Goal: Find specific page/section: Find specific page/section

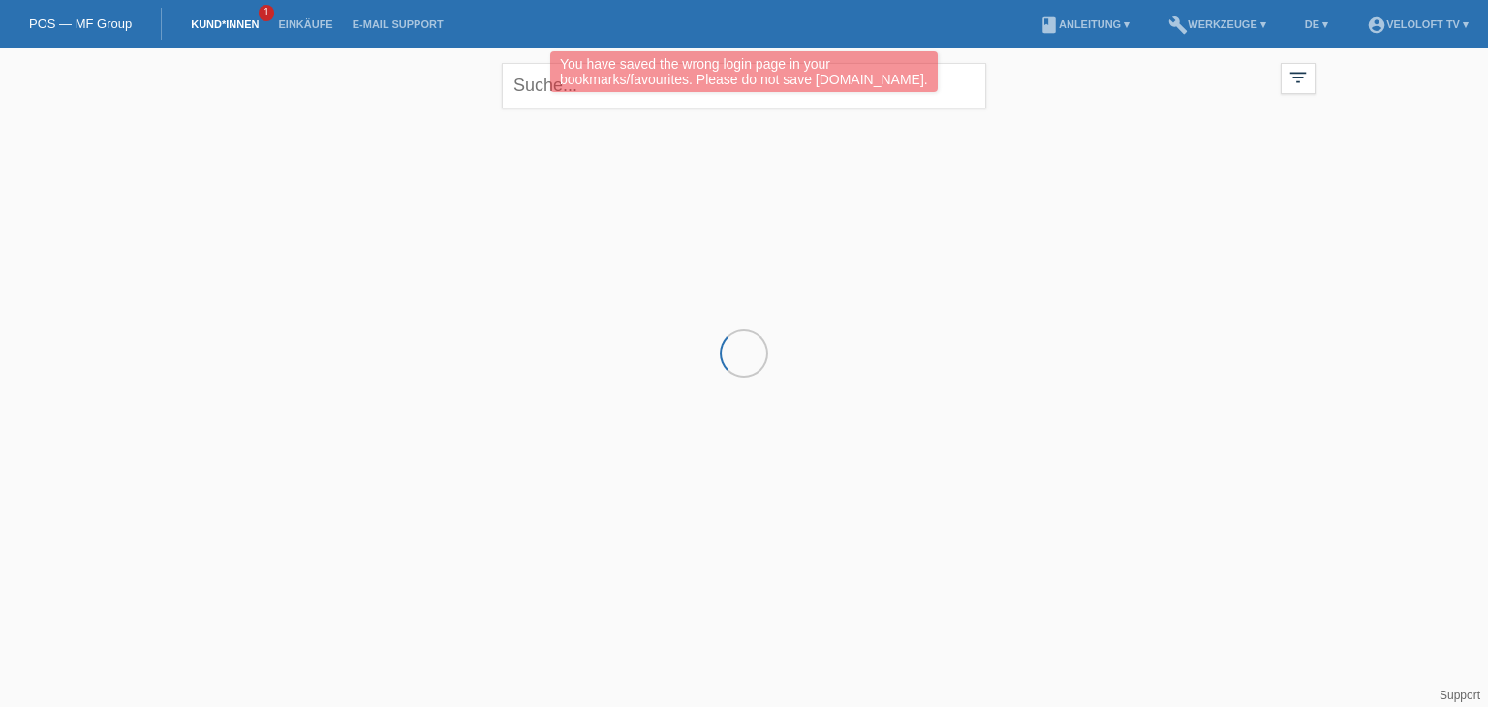
click at [531, 80] on div "You have saved the wrong login page in your bookmarks/favourites. Please do not…" at bounding box center [743, 74] width 893 height 46
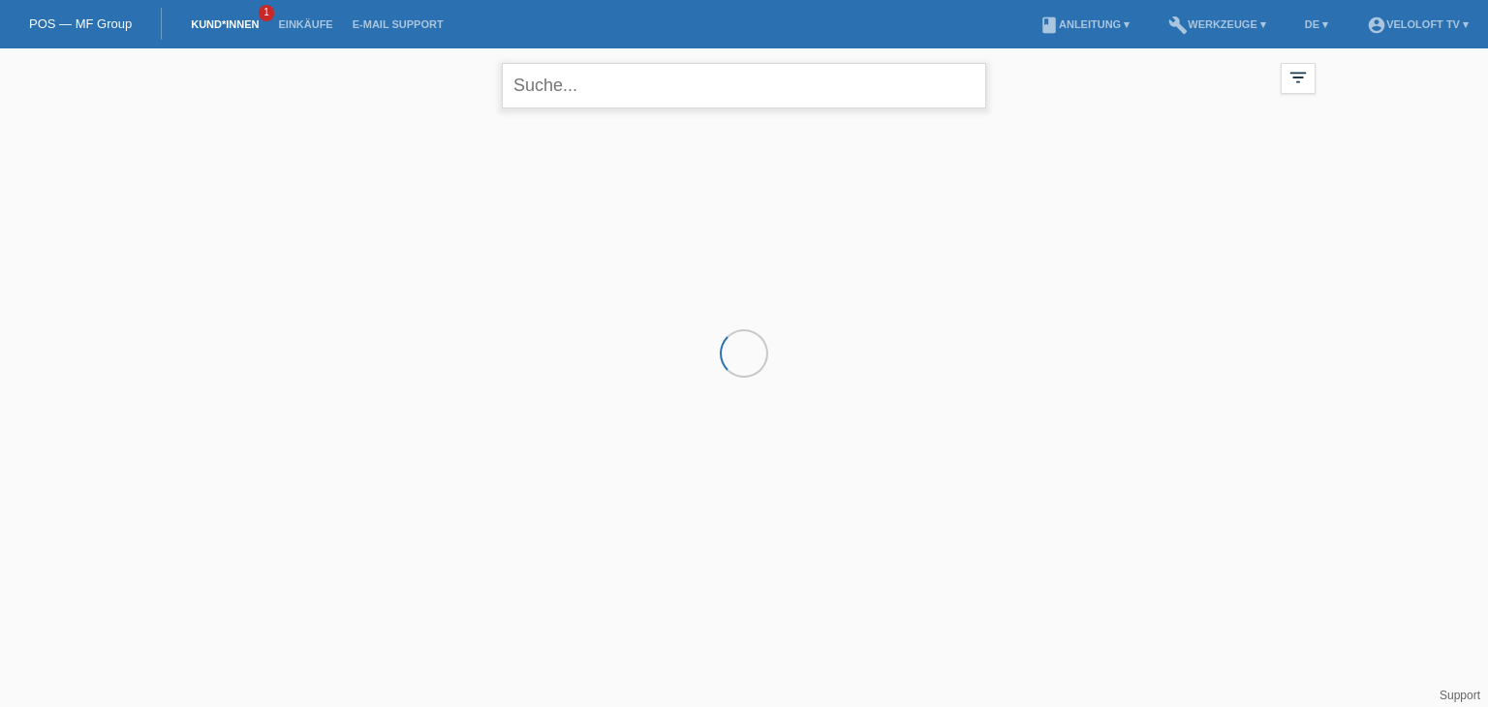
click at [594, 86] on input "text" at bounding box center [744, 86] width 484 height 46
paste input "[PERSON_NAME]"
click at [563, 78] on input "[PERSON_NAME]" at bounding box center [744, 86] width 484 height 46
type input "[PERSON_NAME]"
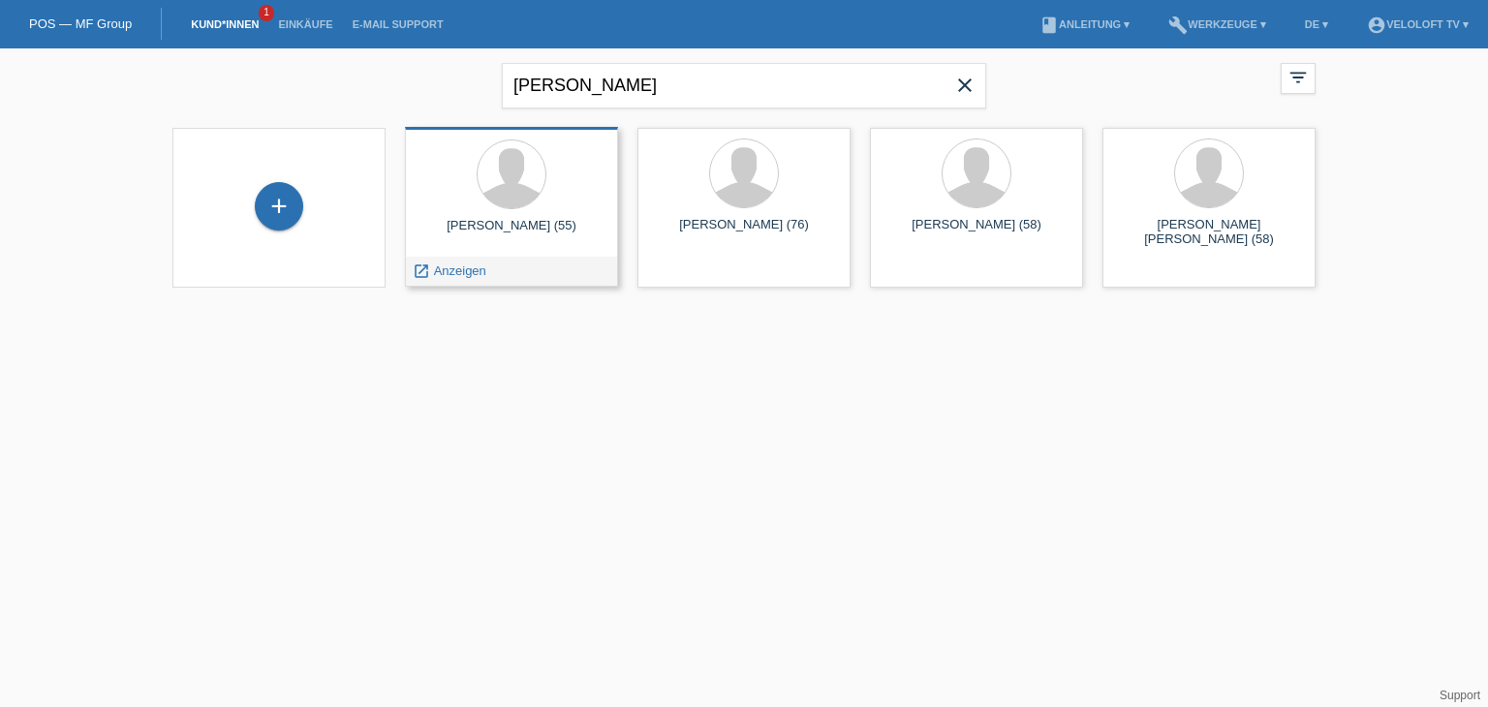
click at [469, 276] on span "Anzeigen" at bounding box center [460, 271] width 52 height 15
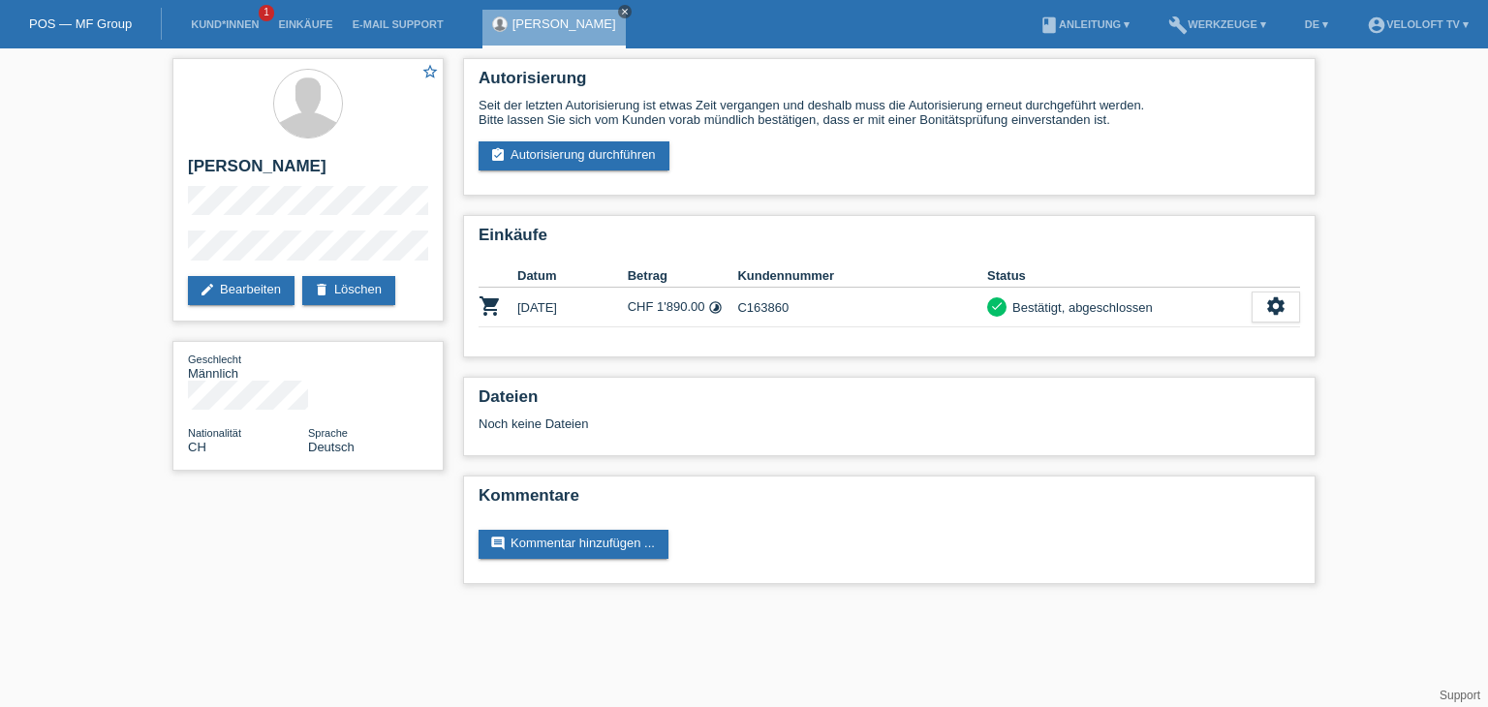
click at [620, 9] on icon "close" at bounding box center [625, 12] width 10 height 10
click at [246, 23] on link "Kund*innen" at bounding box center [224, 24] width 87 height 12
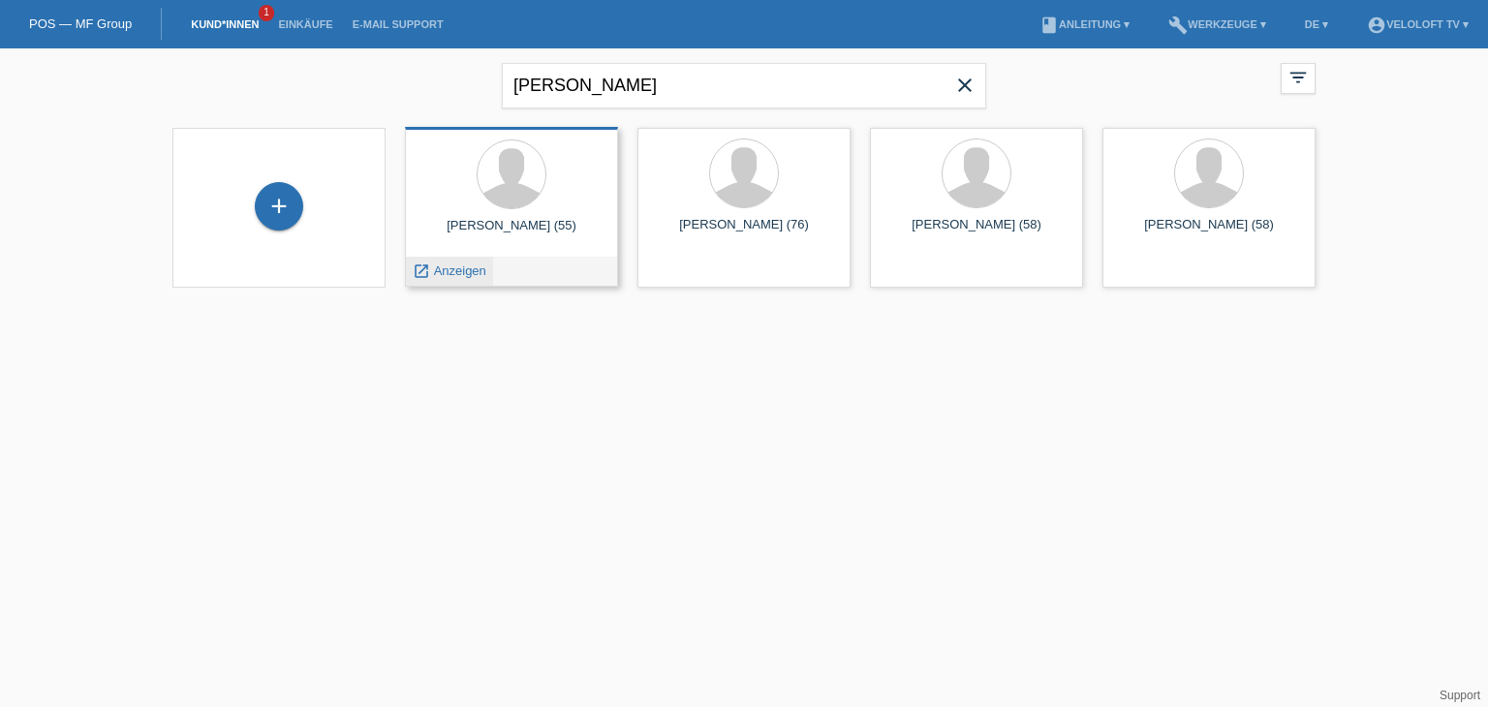
click at [477, 273] on span "Anzeigen" at bounding box center [460, 271] width 52 height 15
